Goal: Task Accomplishment & Management: Use online tool/utility

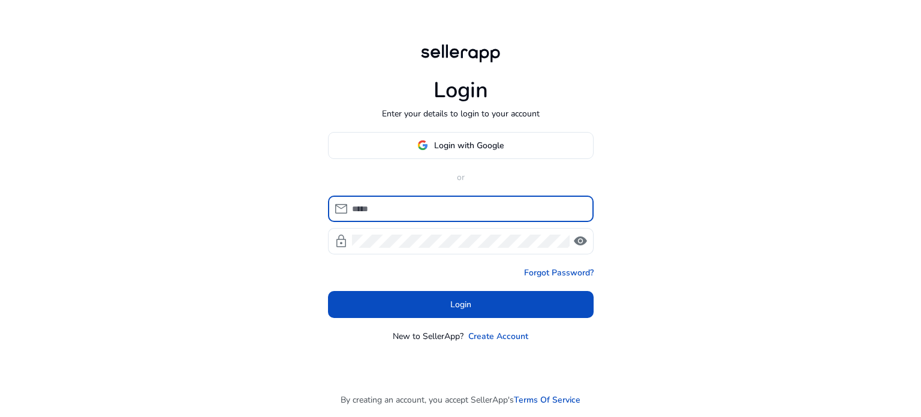
click at [422, 213] on body "Login Enter your details to login to your account Login with Google or mail loc…" at bounding box center [460, 208] width 921 height 417
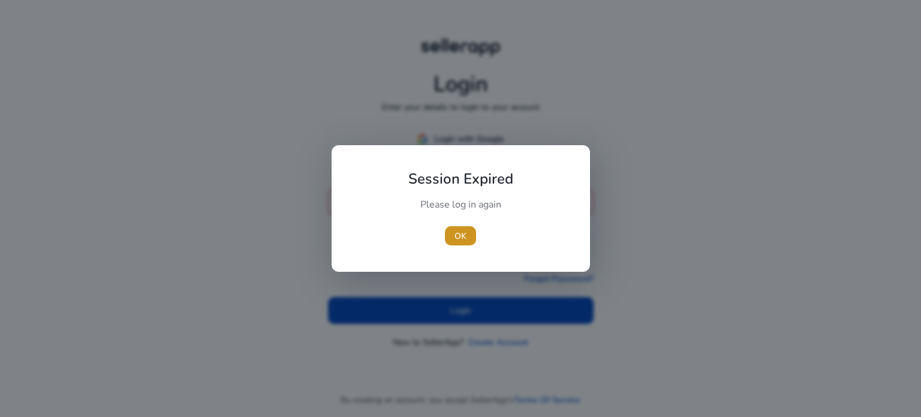
click at [463, 233] on span "OK" at bounding box center [461, 236] width 12 height 13
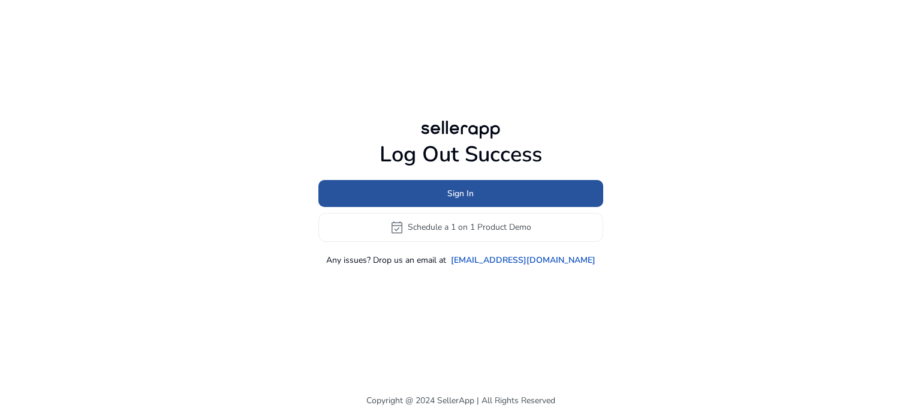
click at [465, 189] on span "Sign In" at bounding box center [460, 193] width 26 height 13
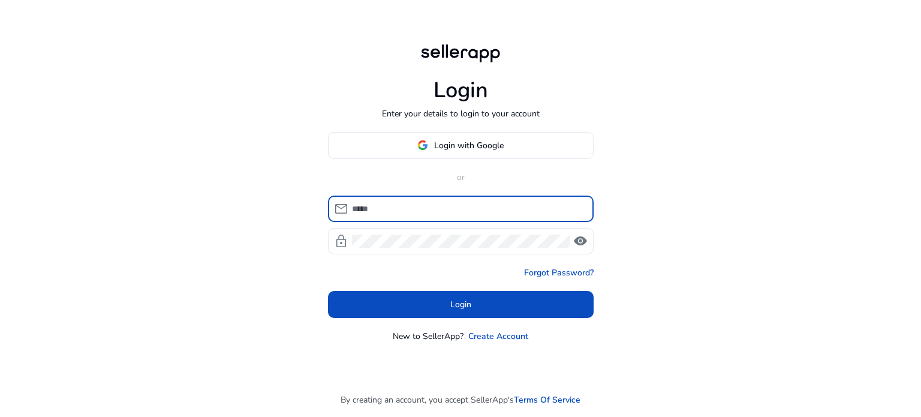
click at [381, 206] on input at bounding box center [468, 208] width 232 height 13
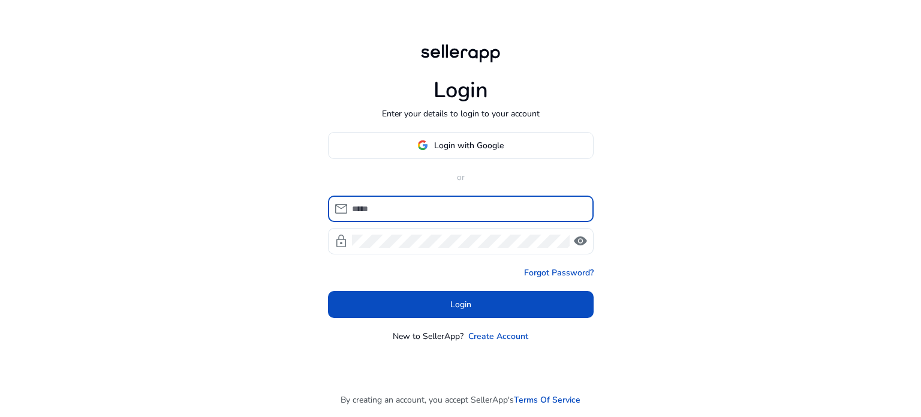
click at [381, 206] on input at bounding box center [468, 208] width 232 height 13
drag, startPoint x: 691, startPoint y: 107, endPoint x: 708, endPoint y: 86, distance: 26.4
click at [696, 101] on div "Login Enter your details to login to your account Login with Google or mail loc…" at bounding box center [460, 208] width 921 height 417
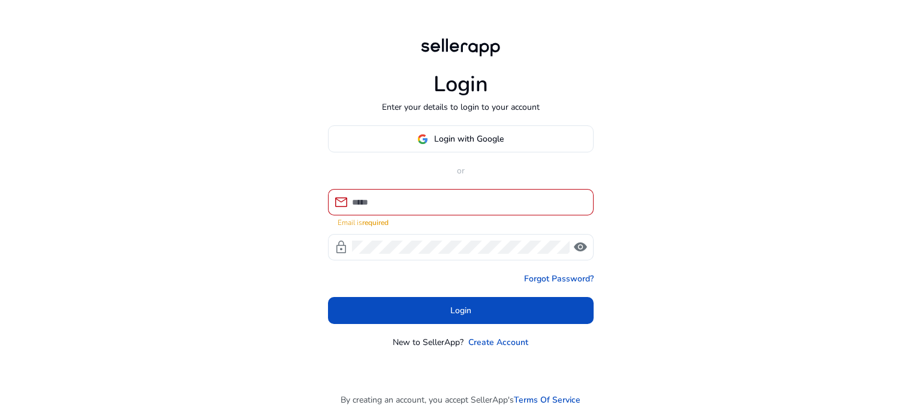
click at [398, 192] on div at bounding box center [468, 202] width 232 height 26
drag, startPoint x: 398, startPoint y: 192, endPoint x: 392, endPoint y: 206, distance: 14.8
click at [398, 193] on div at bounding box center [468, 202] width 232 height 26
click at [392, 206] on input at bounding box center [468, 201] width 232 height 13
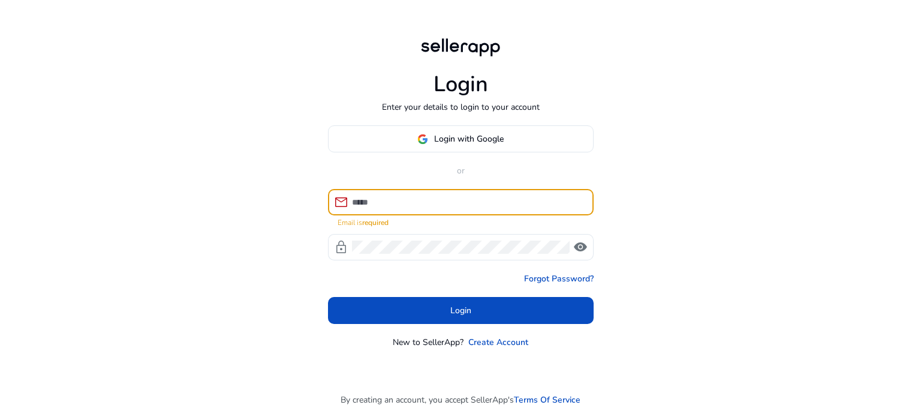
click at [732, 74] on div "Login Enter your details to login to your account Login with Google or mail Ema…" at bounding box center [460, 208] width 921 height 417
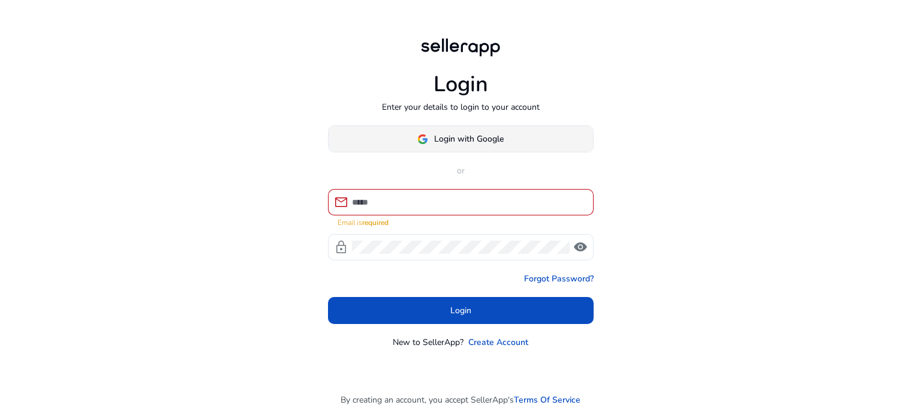
click at [480, 134] on span "Login with Google" at bounding box center [469, 139] width 70 height 13
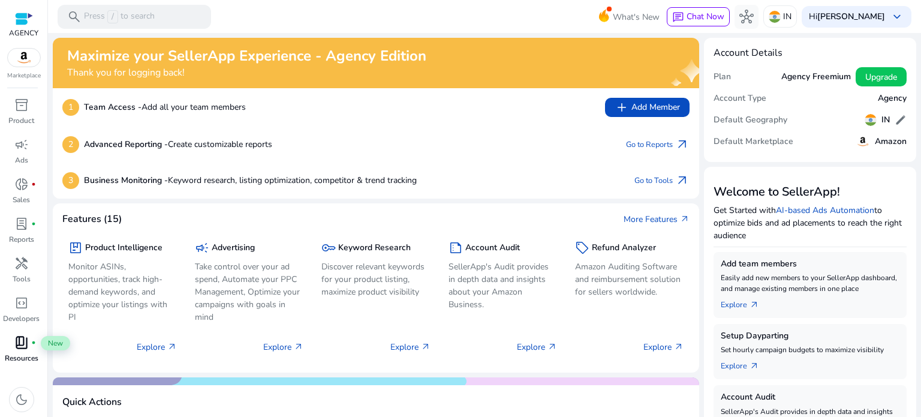
click at [14, 344] on span "book_4" at bounding box center [21, 342] width 14 height 14
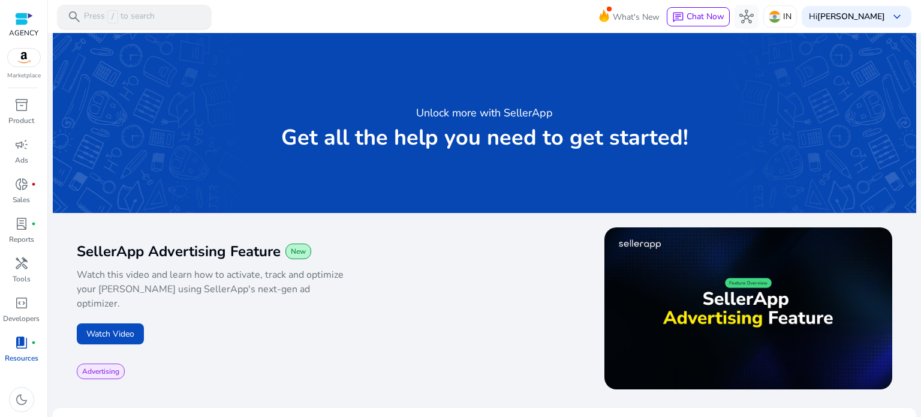
click at [142, 18] on p "Press / to search" at bounding box center [119, 16] width 71 height 13
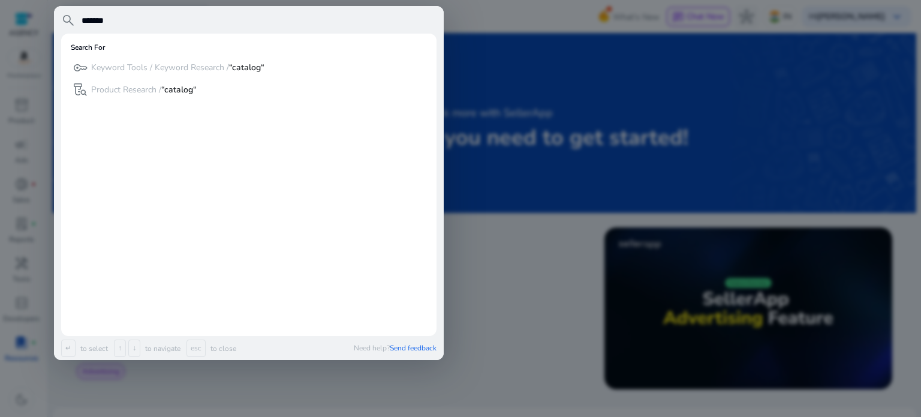
click at [101, 22] on input "*******" at bounding box center [258, 20] width 356 height 14
type input "*******"
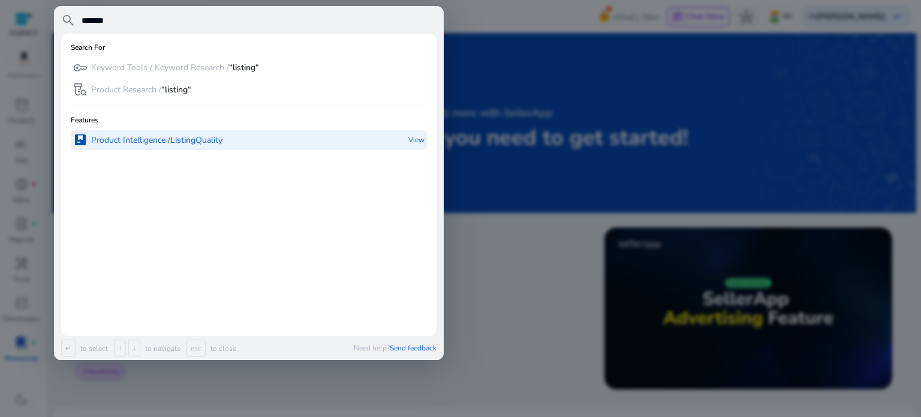
click at [145, 143] on p "Product Intelligence / Listing Quality" at bounding box center [156, 140] width 131 height 12
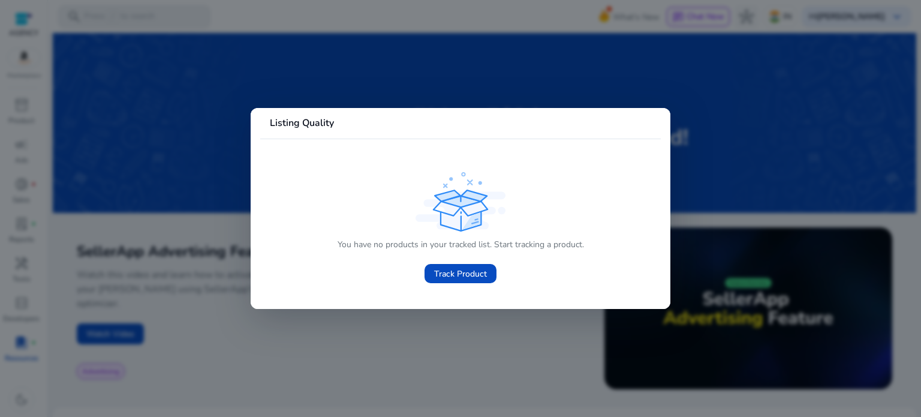
click at [474, 342] on div at bounding box center [460, 208] width 921 height 417
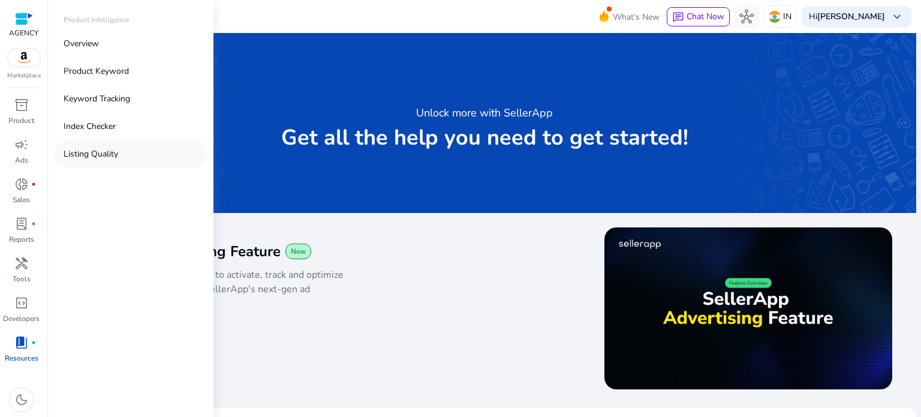
click at [115, 151] on p "Listing Quality" at bounding box center [91, 154] width 55 height 13
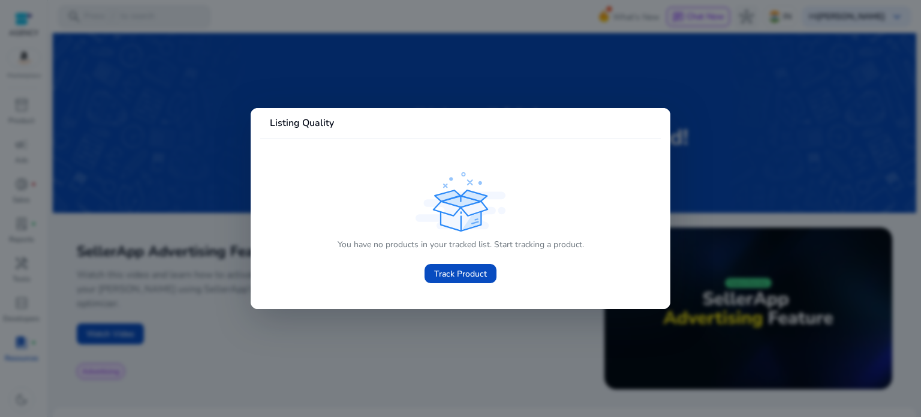
drag, startPoint x: 386, startPoint y: 323, endPoint x: 231, endPoint y: 278, distance: 160.5
click at [383, 323] on div at bounding box center [460, 208] width 921 height 417
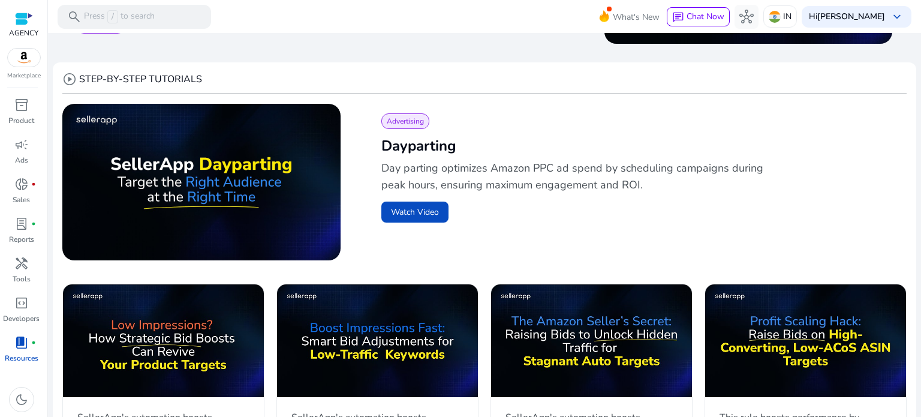
scroll to position [360, 0]
